Goal: Browse casually: Explore the website without a specific task or goal

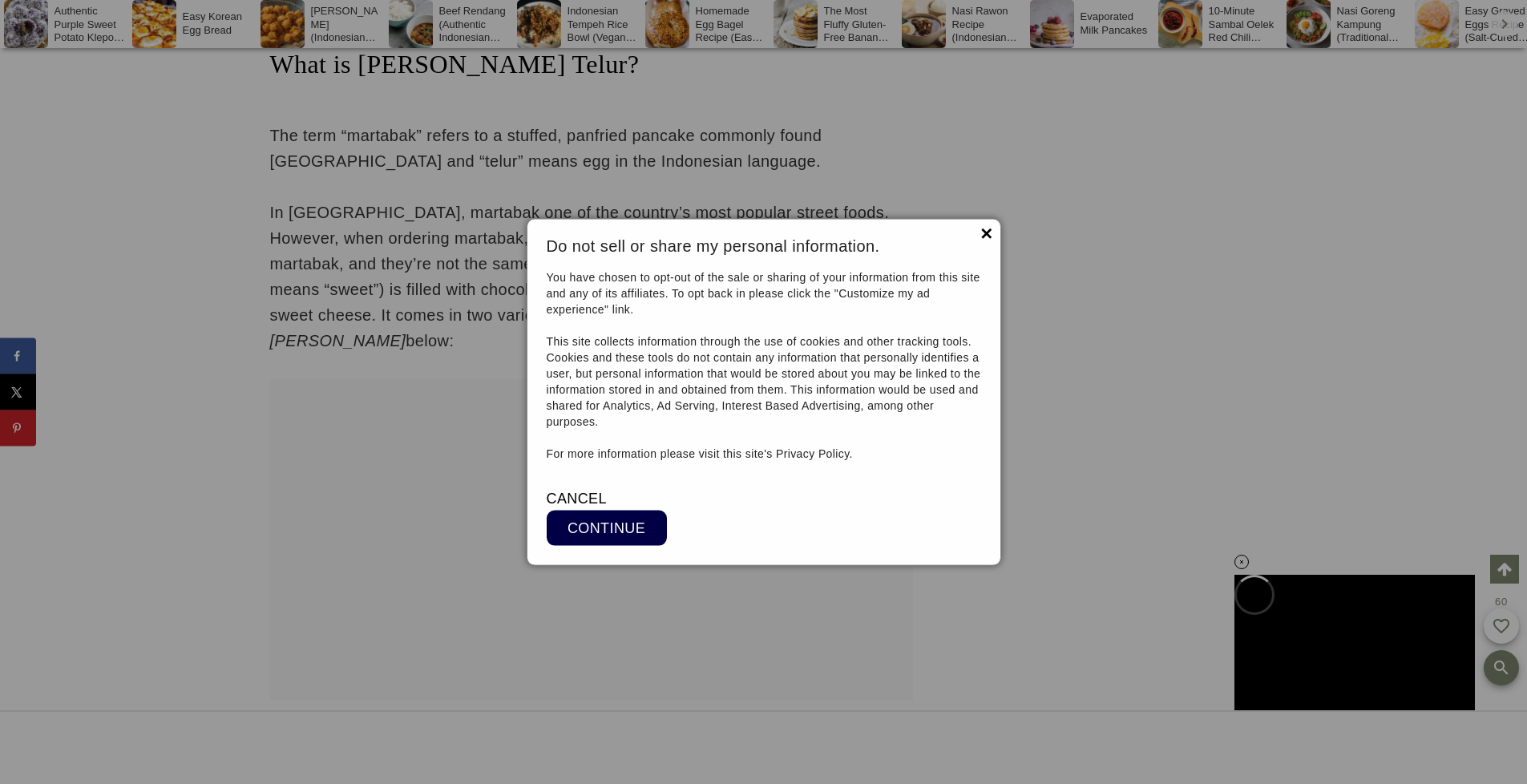
scroll to position [21164, 0]
